Goal: Information Seeking & Learning: Learn about a topic

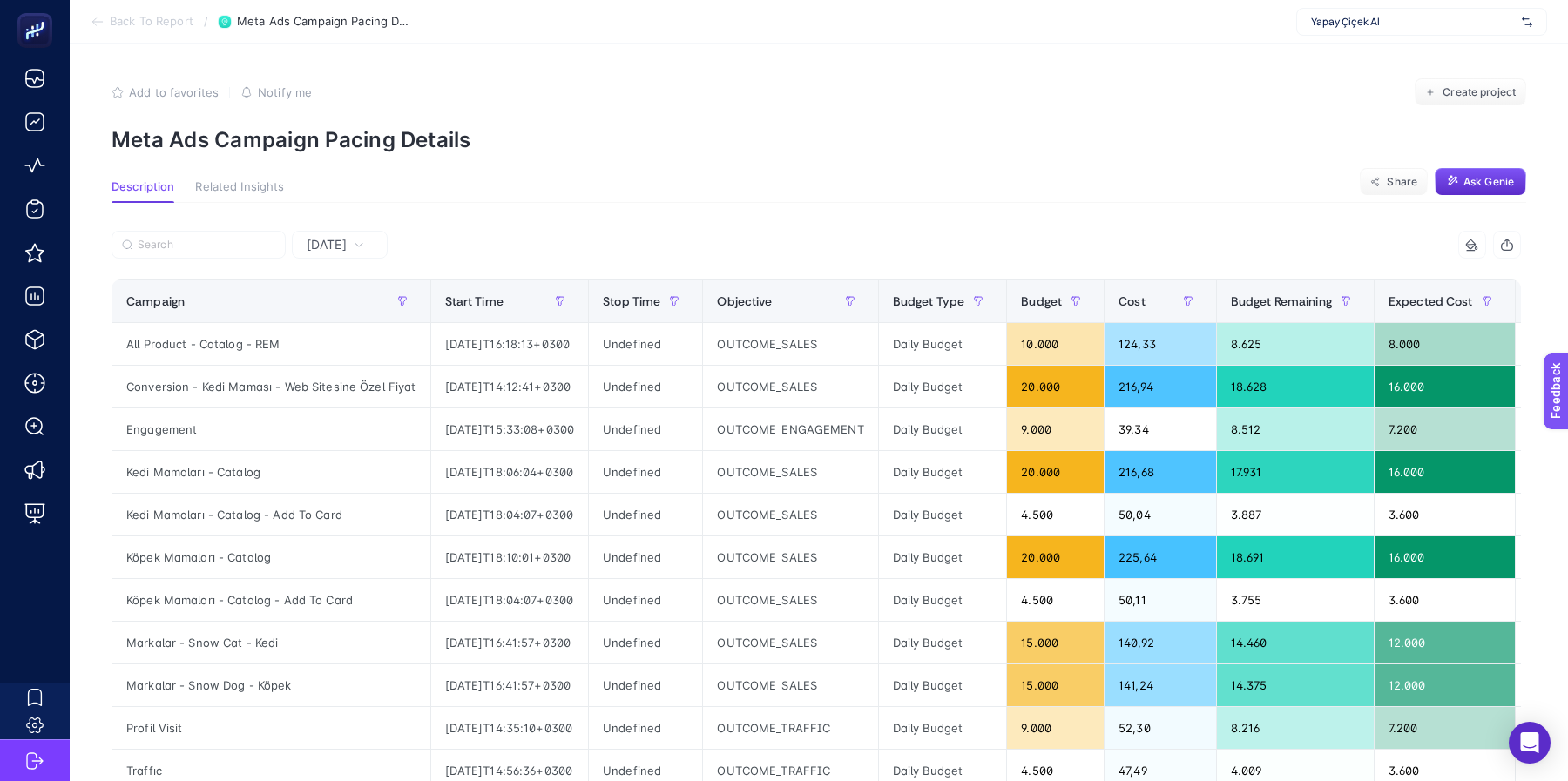
scroll to position [2, 0]
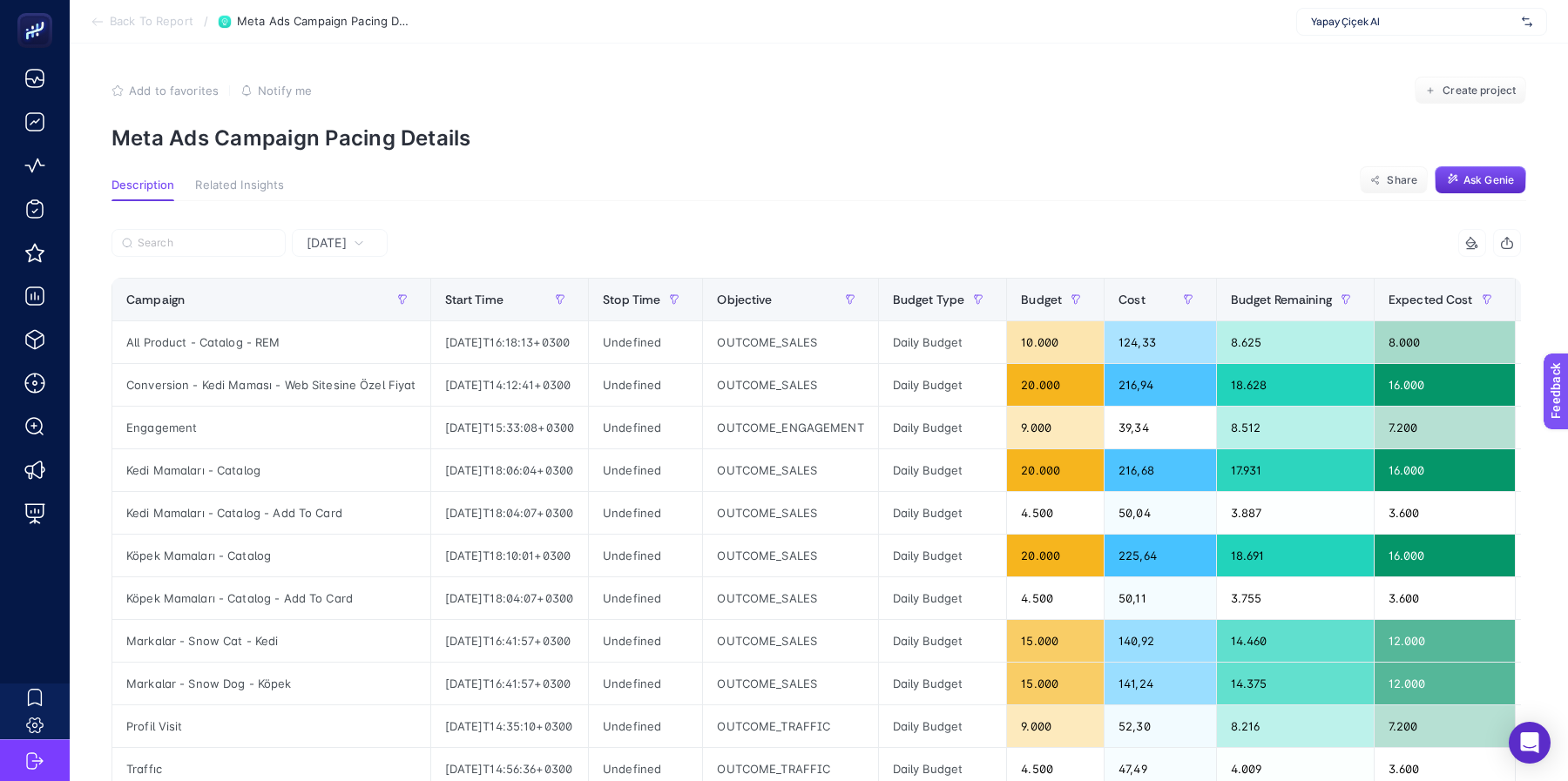
click at [243, 184] on span "Related Insights" at bounding box center [240, 185] width 89 height 14
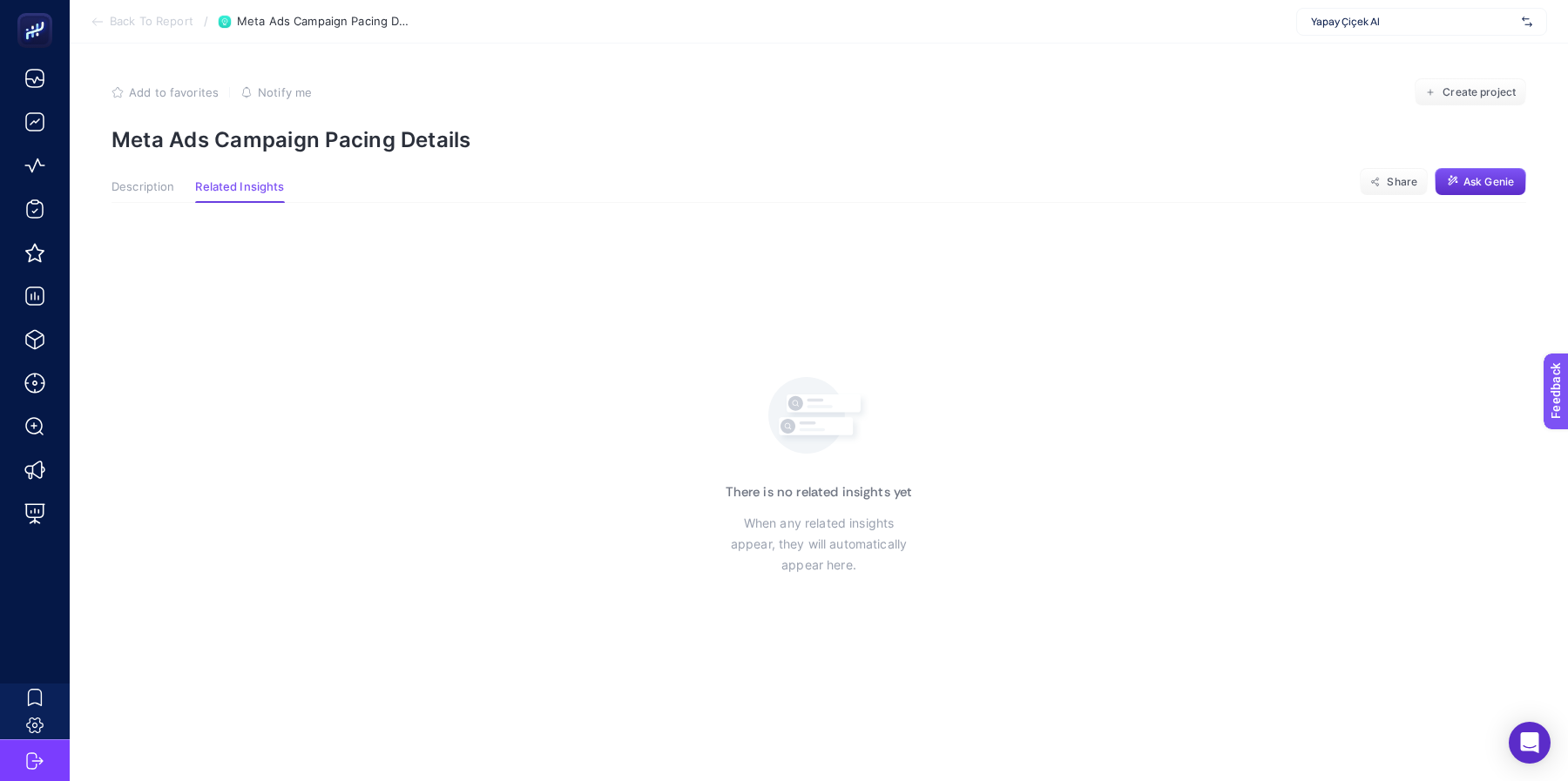
scroll to position [0, 0]
click at [147, 190] on span "Description" at bounding box center [142, 187] width 62 height 14
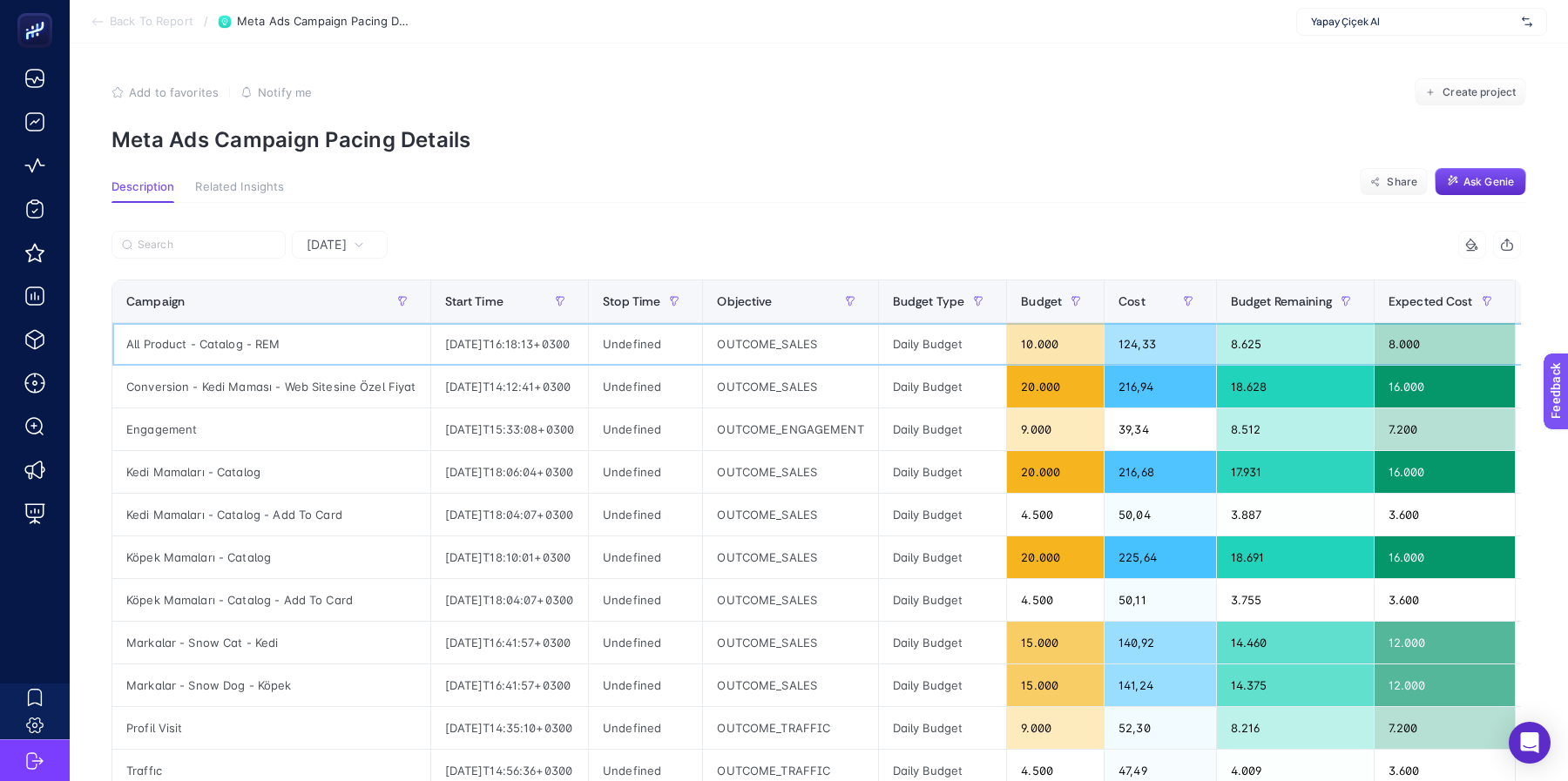
click at [1055, 335] on div "10.000" at bounding box center [1056, 344] width 97 height 42
click at [1149, 349] on div "124,33" at bounding box center [1160, 344] width 111 height 42
click at [264, 342] on div "All Product - Catalog - REM" at bounding box center [271, 344] width 318 height 42
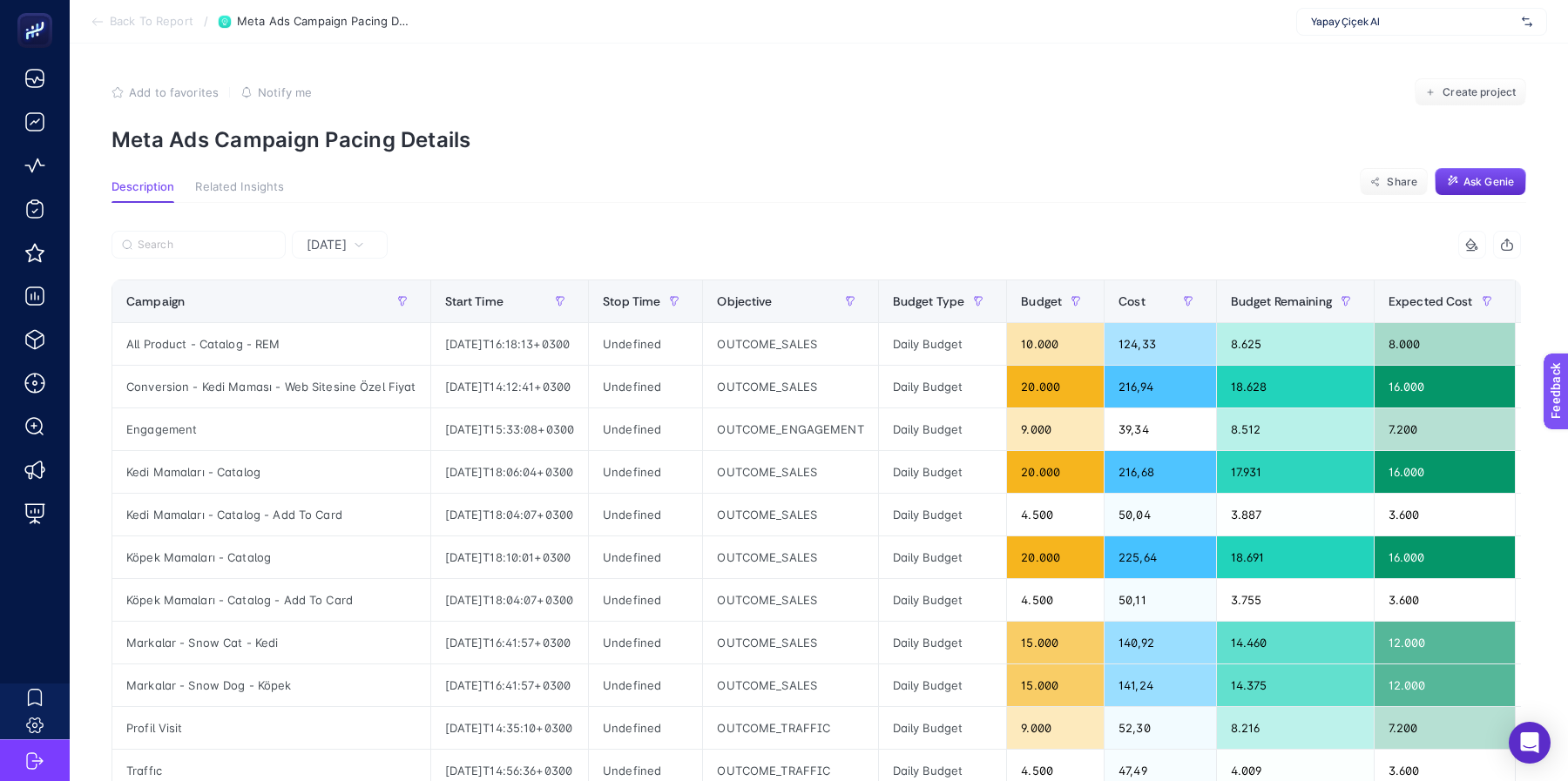
click at [266, 193] on span "Related Insights" at bounding box center [240, 187] width 89 height 14
click at [255, 181] on span "Related Insights" at bounding box center [240, 187] width 89 height 14
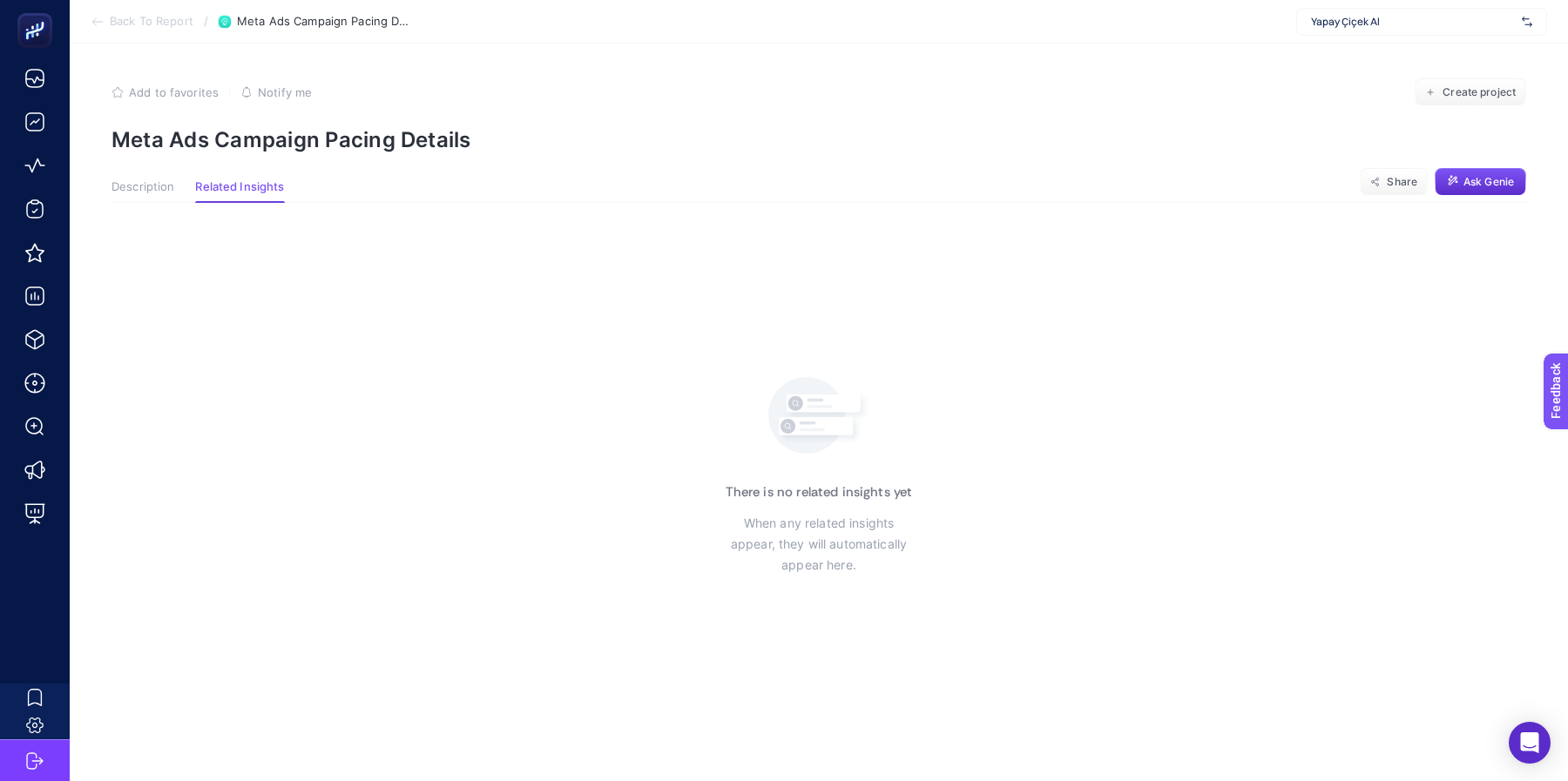
click at [129, 183] on span "Description" at bounding box center [142, 187] width 62 height 14
